Goal: Information Seeking & Learning: Learn about a topic

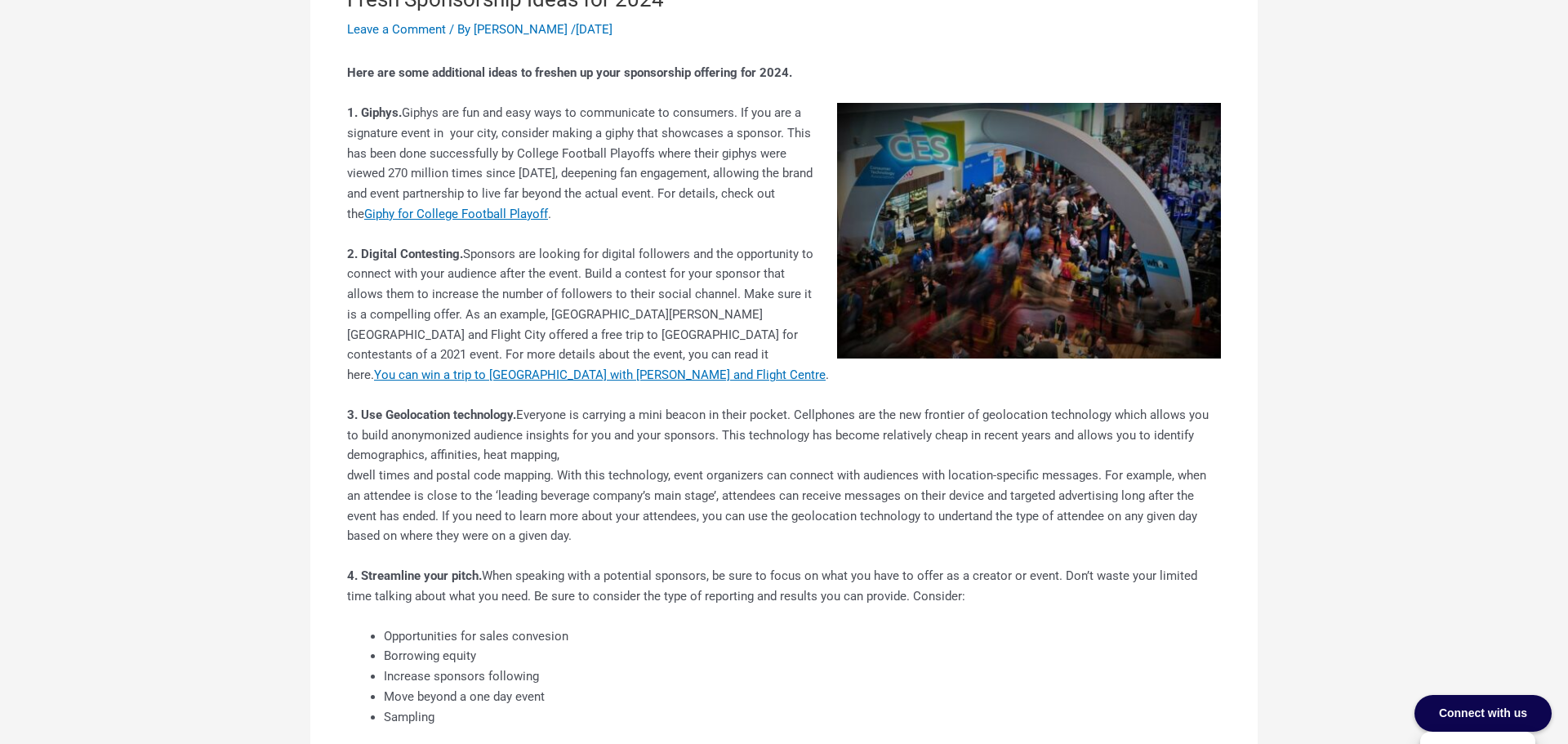
scroll to position [179, 0]
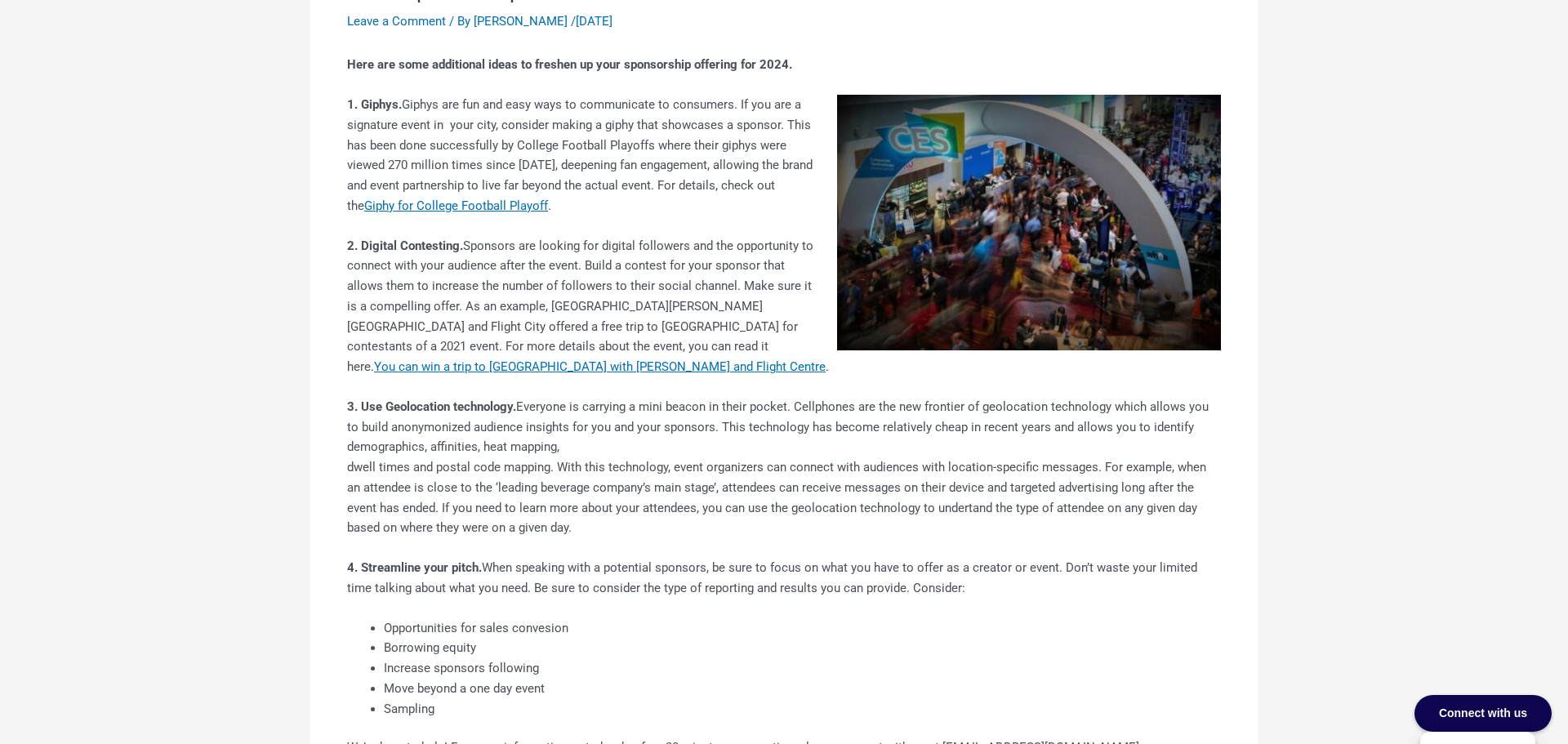
scroll to position [179, 0]
click at [445, 207] on link "Giphy for College Football Playoff" at bounding box center [456, 205] width 184 height 14
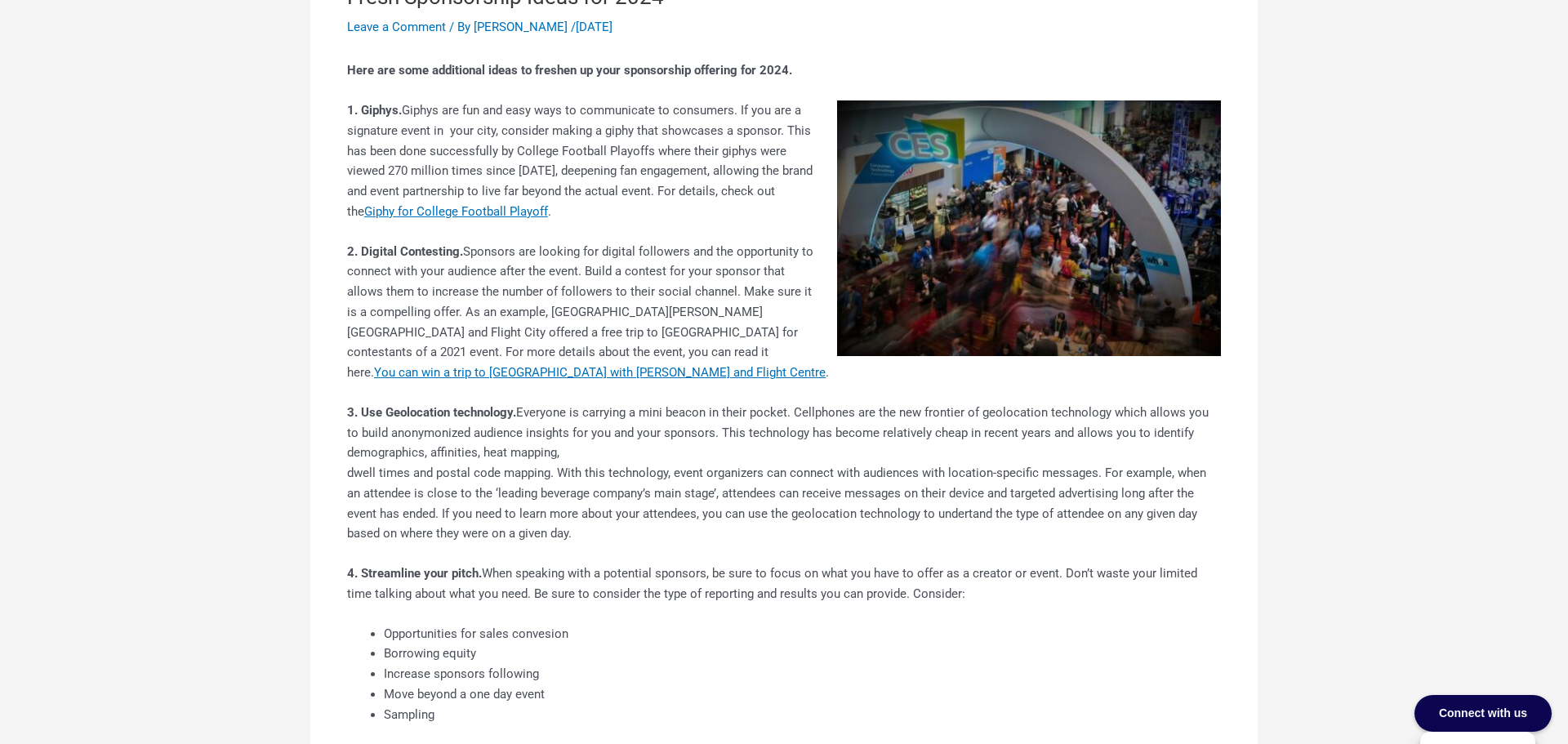
scroll to position [185, 0]
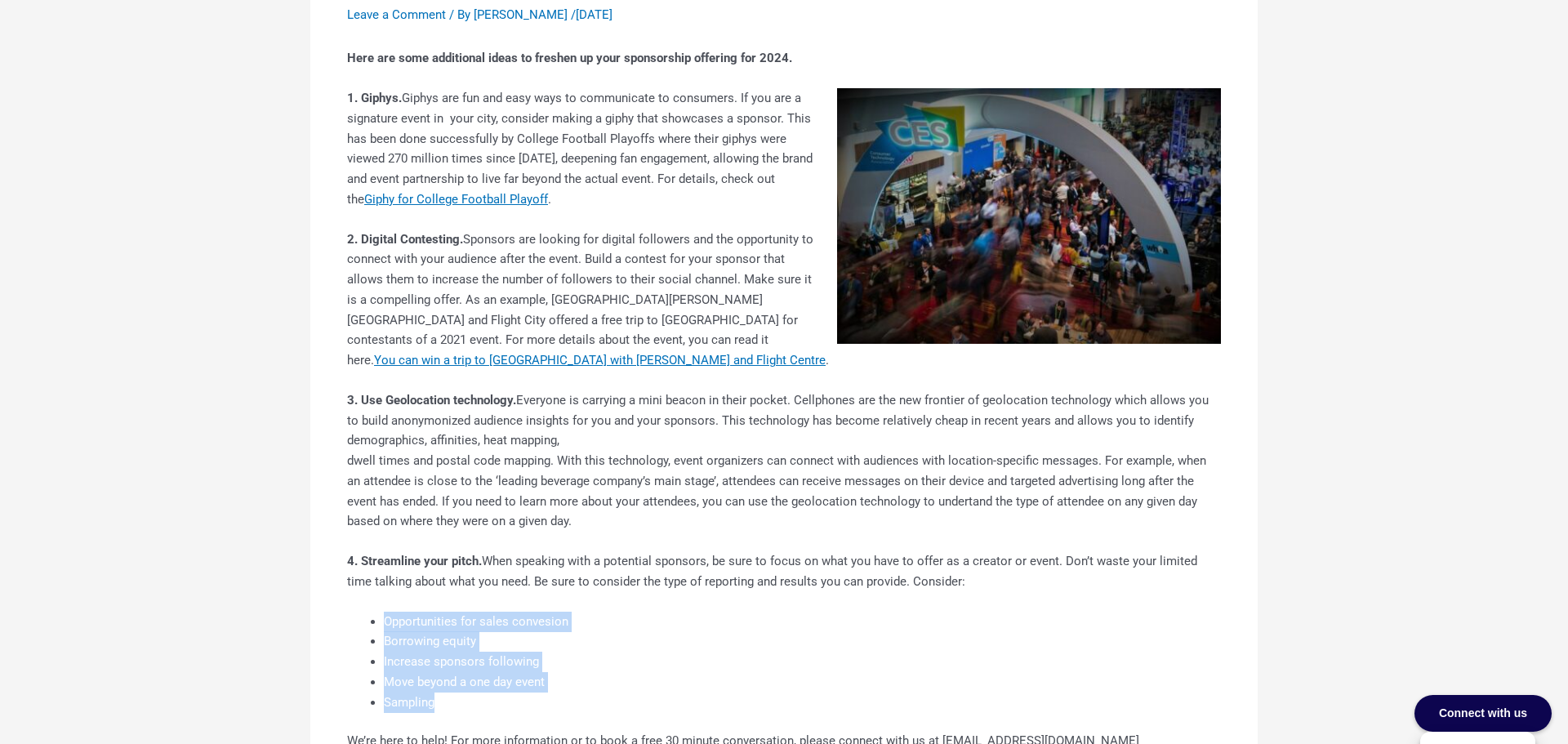
drag, startPoint x: 438, startPoint y: 683, endPoint x: 364, endPoint y: 601, distance: 110.5
click at [364, 601] on div "Here are some additional ideas to freshen up your sponsorship offering for 2024…" at bounding box center [784, 518] width 874 height 941
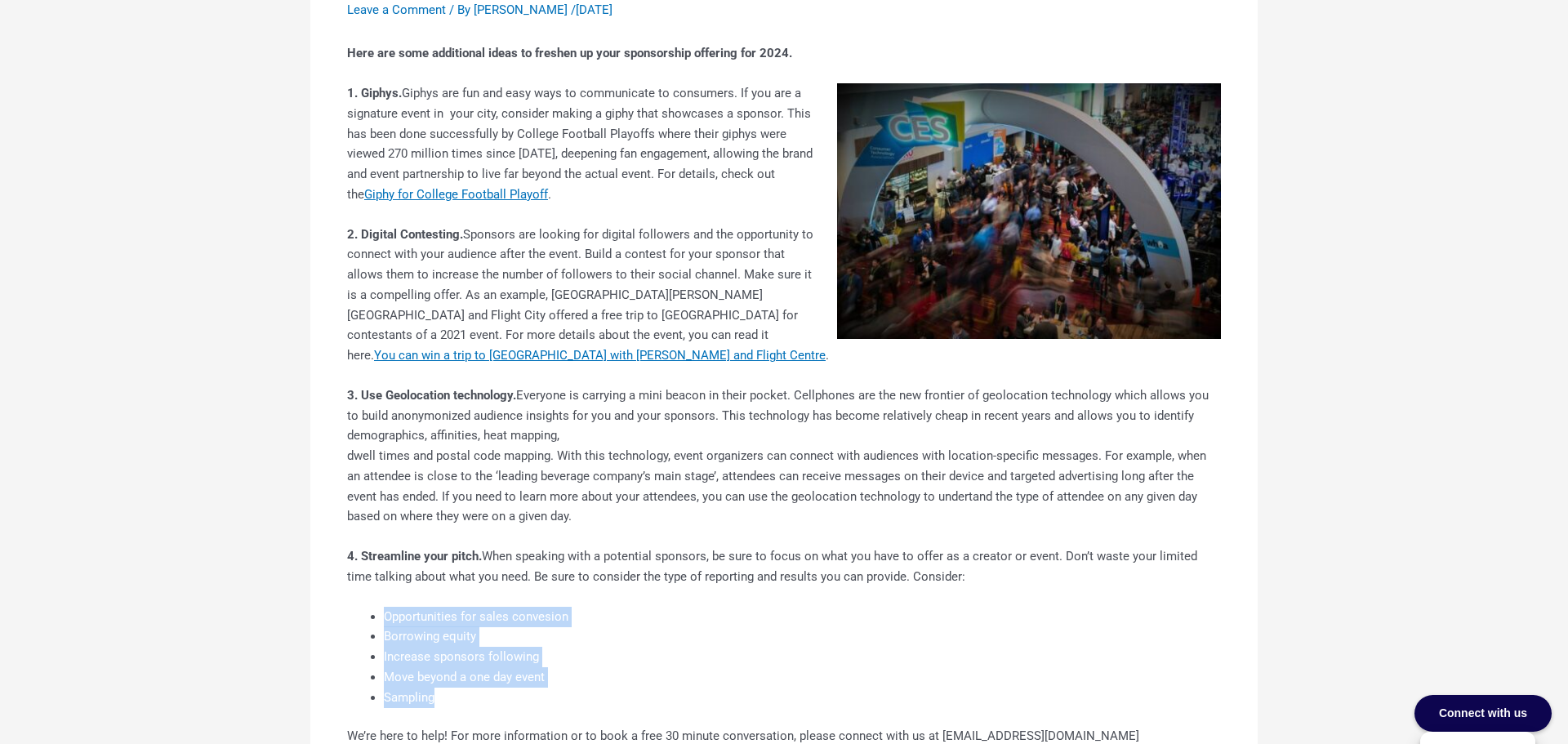
scroll to position [193, 0]
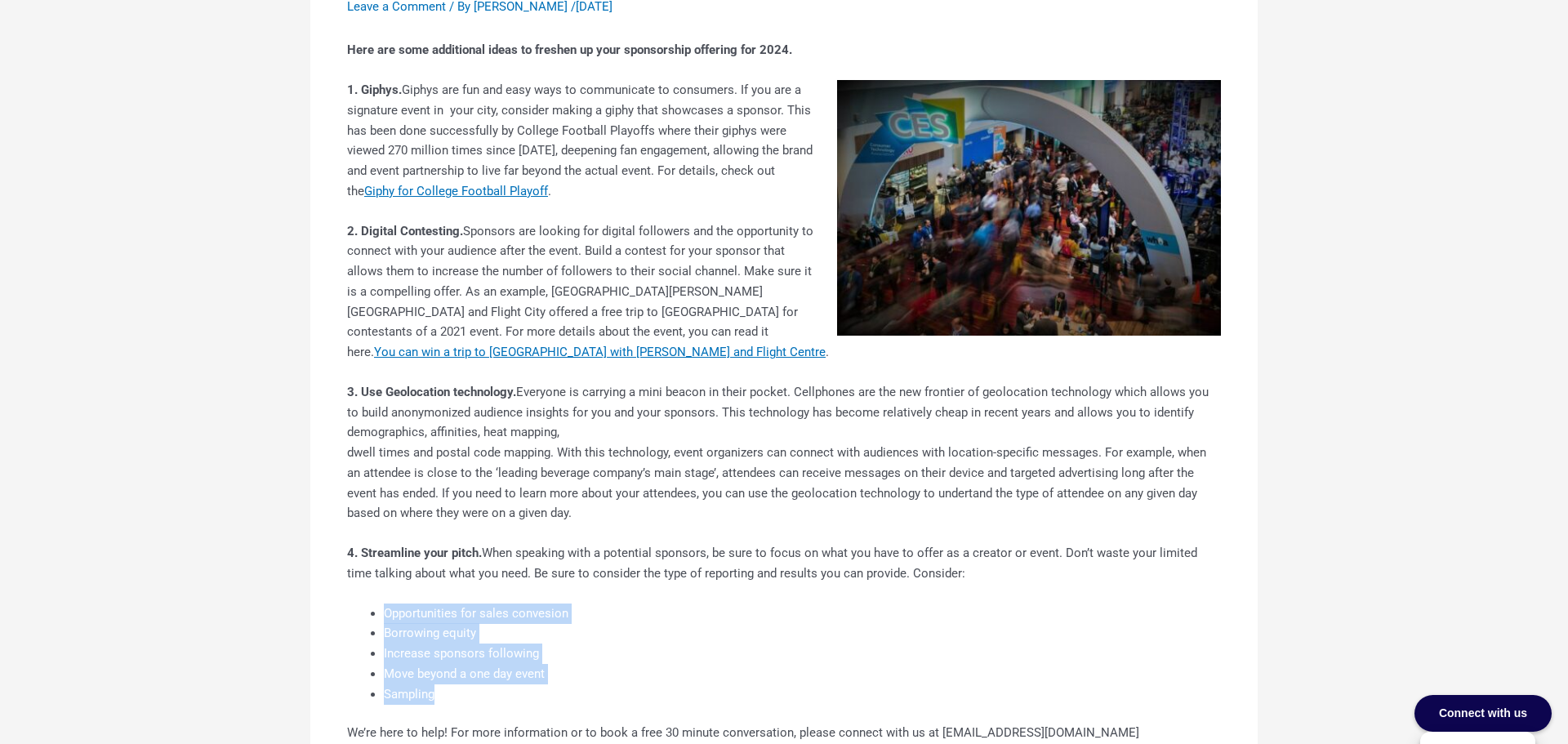
copy ul "Opportunities for sales convesion Borrowing equity Increase sponsors following …"
